Goal: Check status

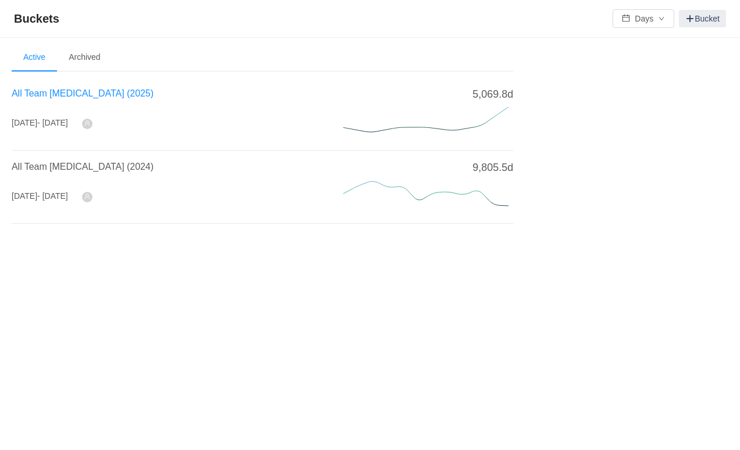
click at [64, 94] on span "All Team [MEDICAL_DATA] (2025)" at bounding box center [83, 93] width 142 height 10
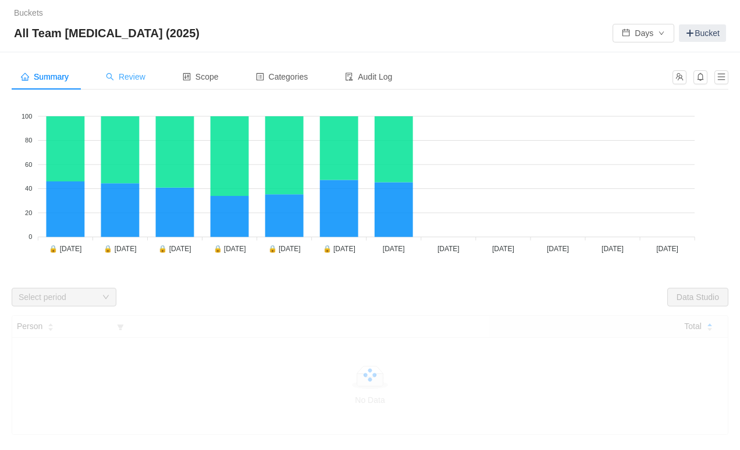
click at [145, 76] on span "Review" at bounding box center [126, 76] width 40 height 9
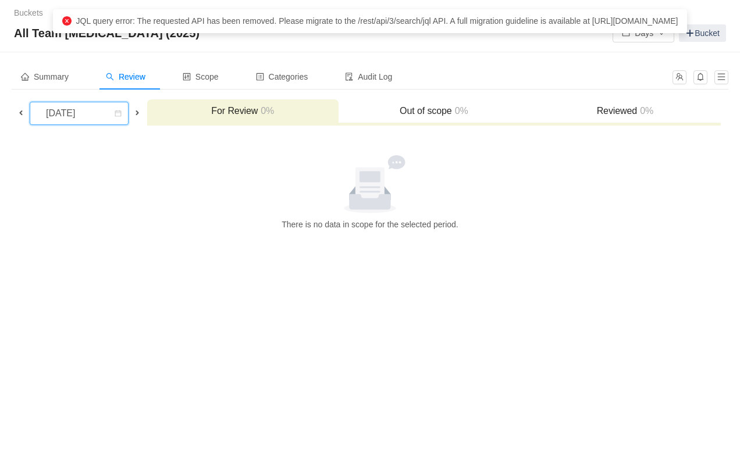
click at [87, 118] on div "[DATE]" at bounding box center [62, 113] width 50 height 22
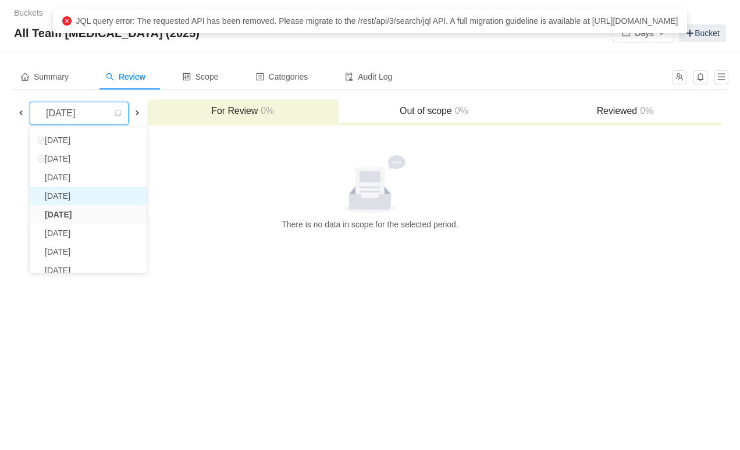
scroll to position [83, 0]
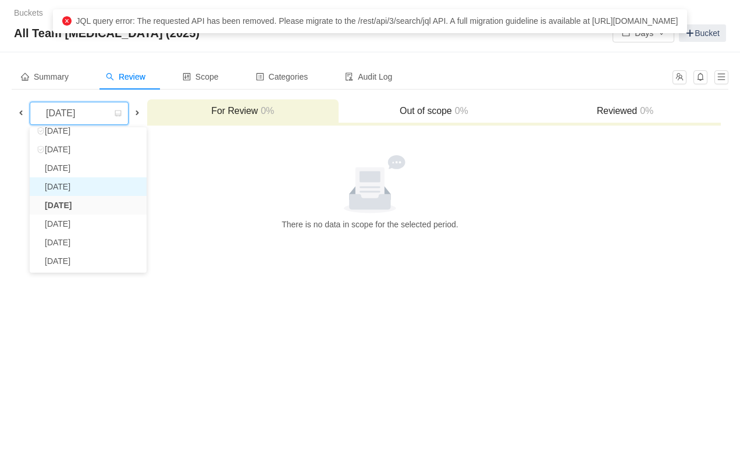
click at [79, 189] on li "[DATE]" at bounding box center [88, 186] width 117 height 19
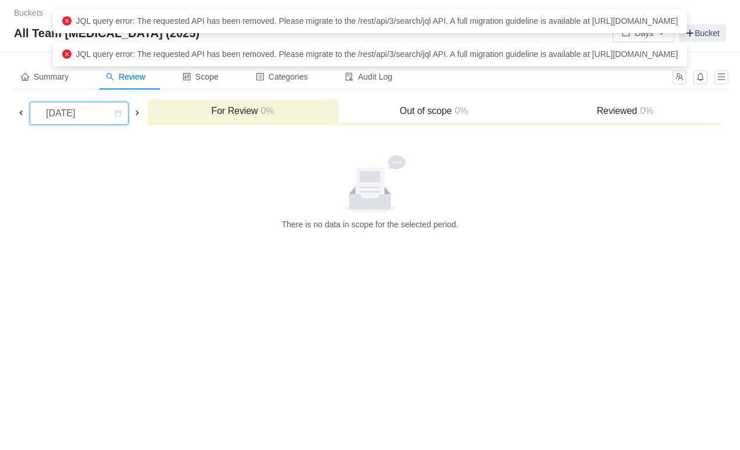
click at [78, 106] on div "[DATE]" at bounding box center [62, 113] width 50 height 22
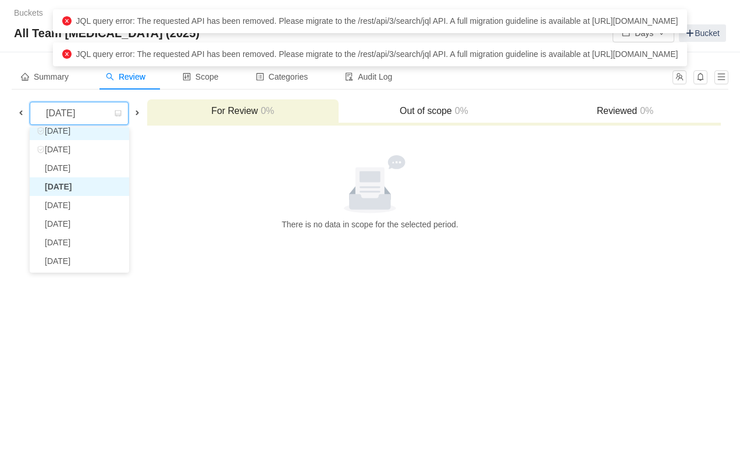
scroll to position [77, 0]
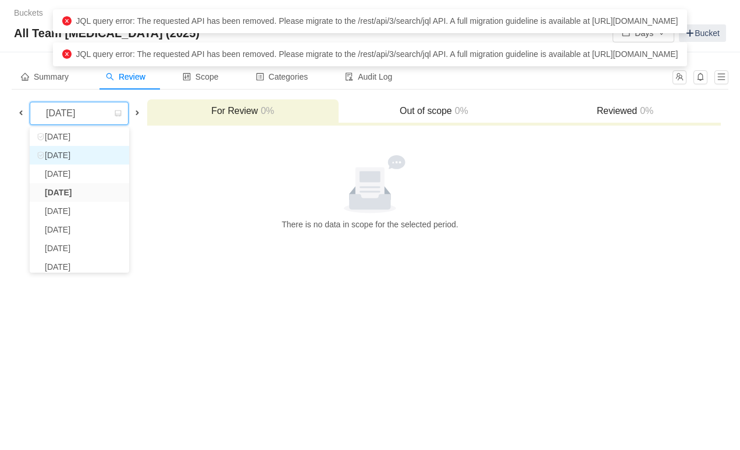
click at [72, 152] on li "[DATE]" at bounding box center [79, 155] width 99 height 19
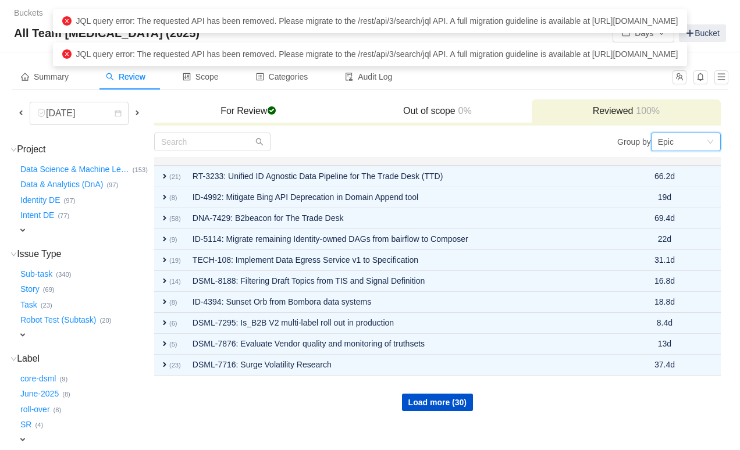
click at [703, 145] on div "Epic" at bounding box center [682, 141] width 48 height 17
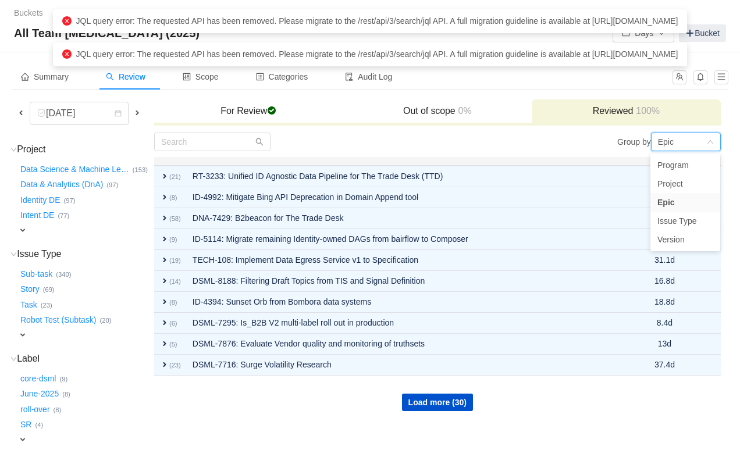
click at [509, 139] on div "Group by Epic" at bounding box center [578, 142] width 283 height 19
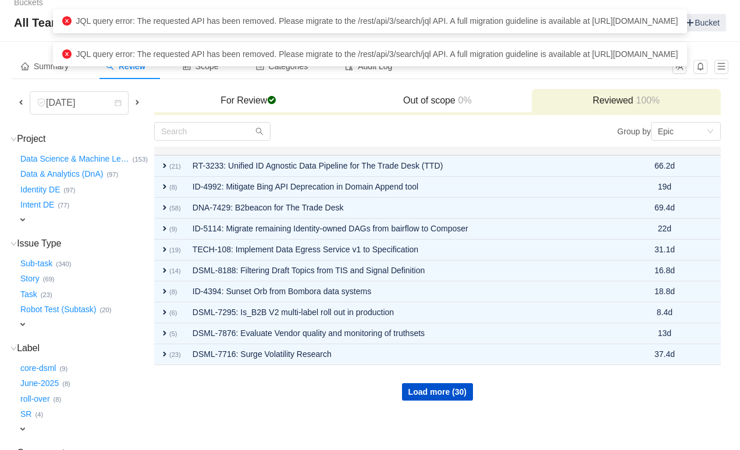
scroll to position [10, 0]
